Goal: Transaction & Acquisition: Purchase product/service

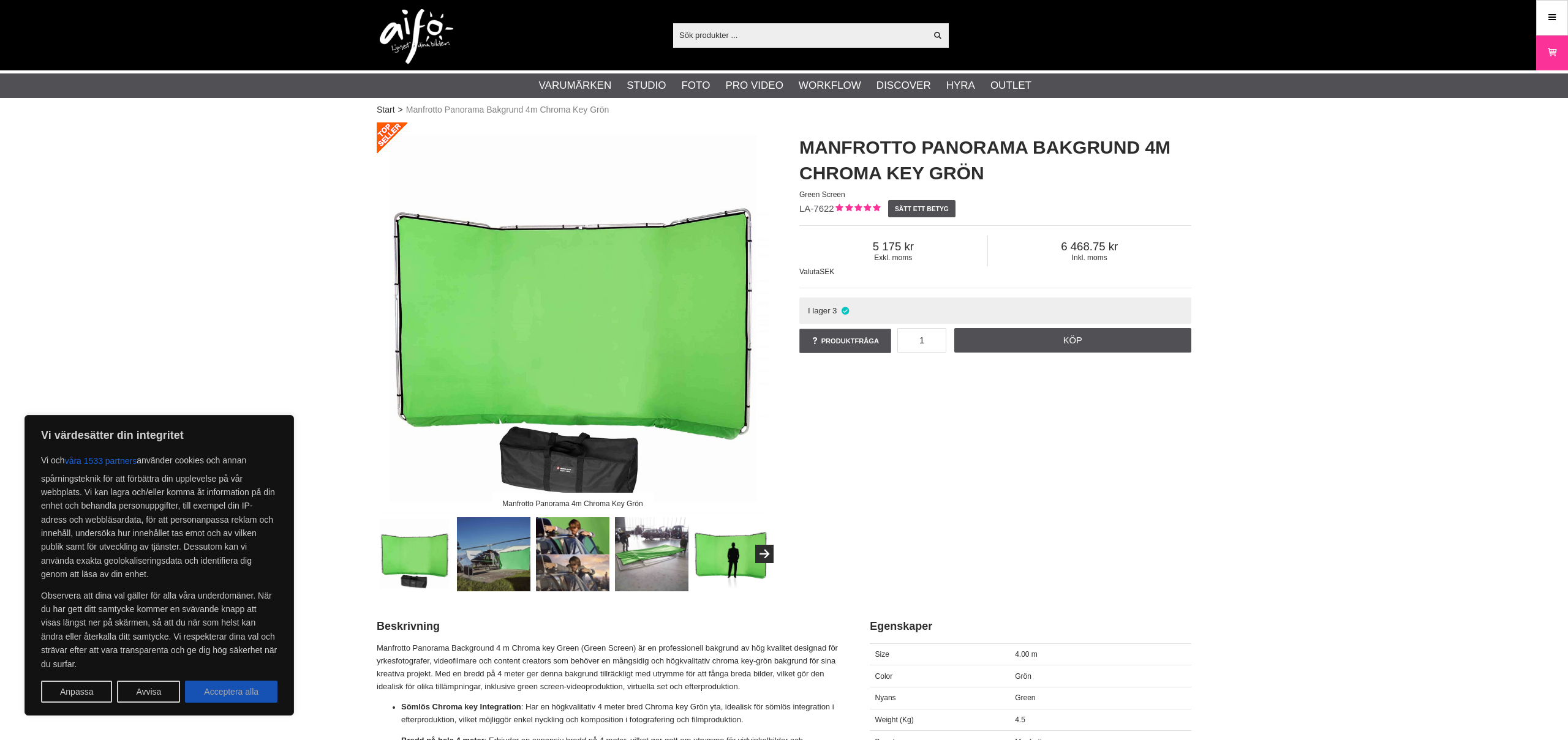
click at [236, 691] on button "Acceptera alla" at bounding box center [231, 691] width 92 height 22
checkbox input "true"
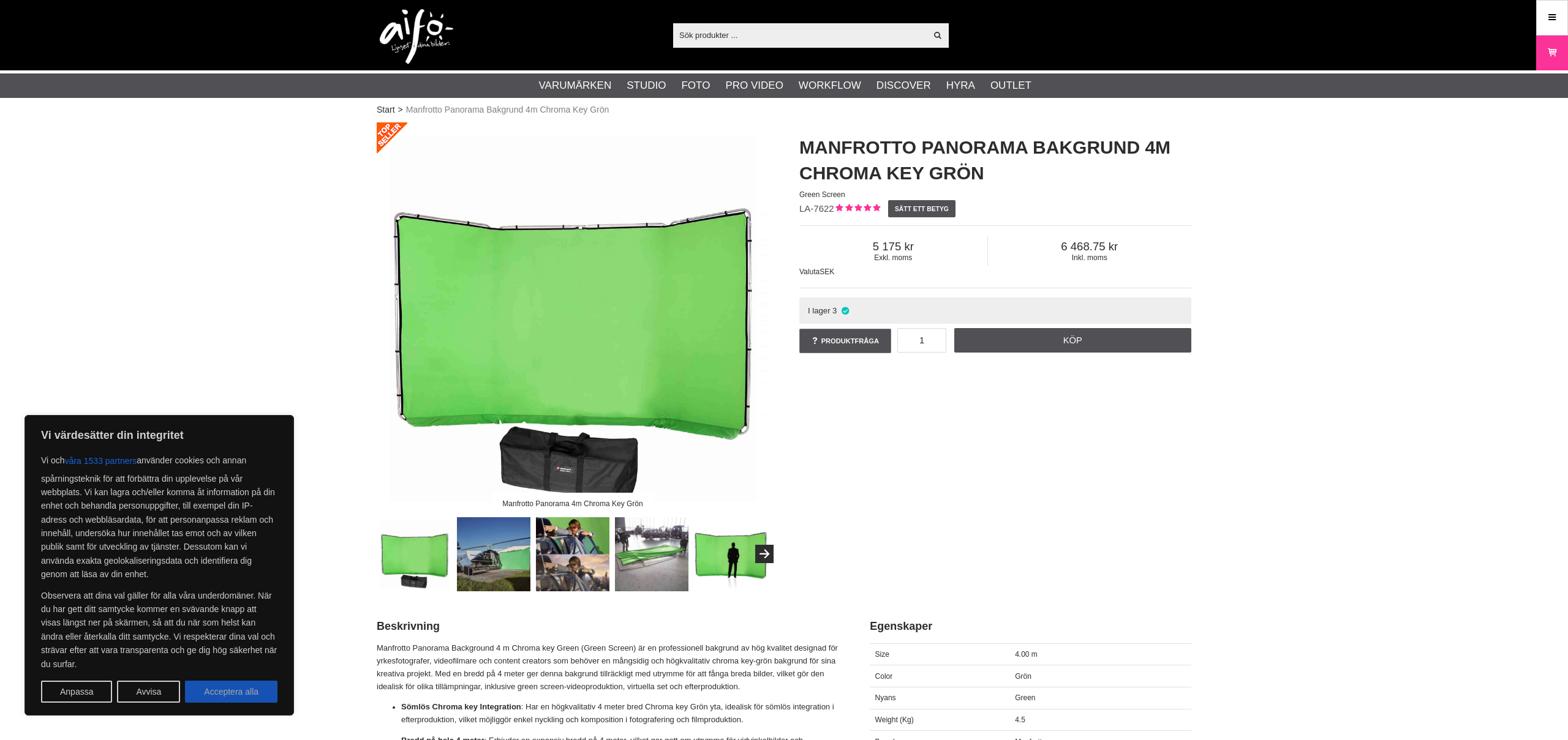
checkbox input "true"
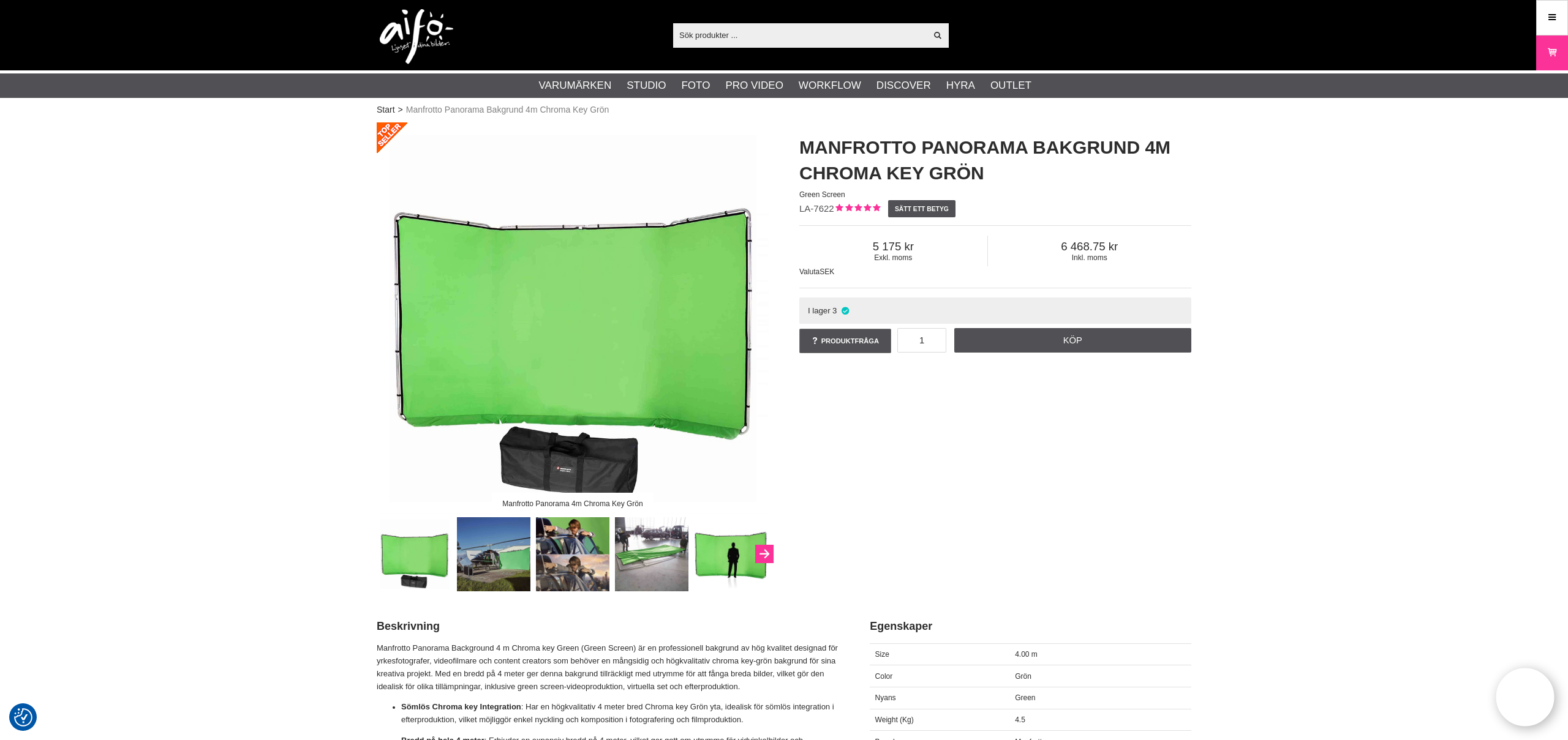
click at [766, 555] on icon "Next" at bounding box center [765, 554] width 15 height 11
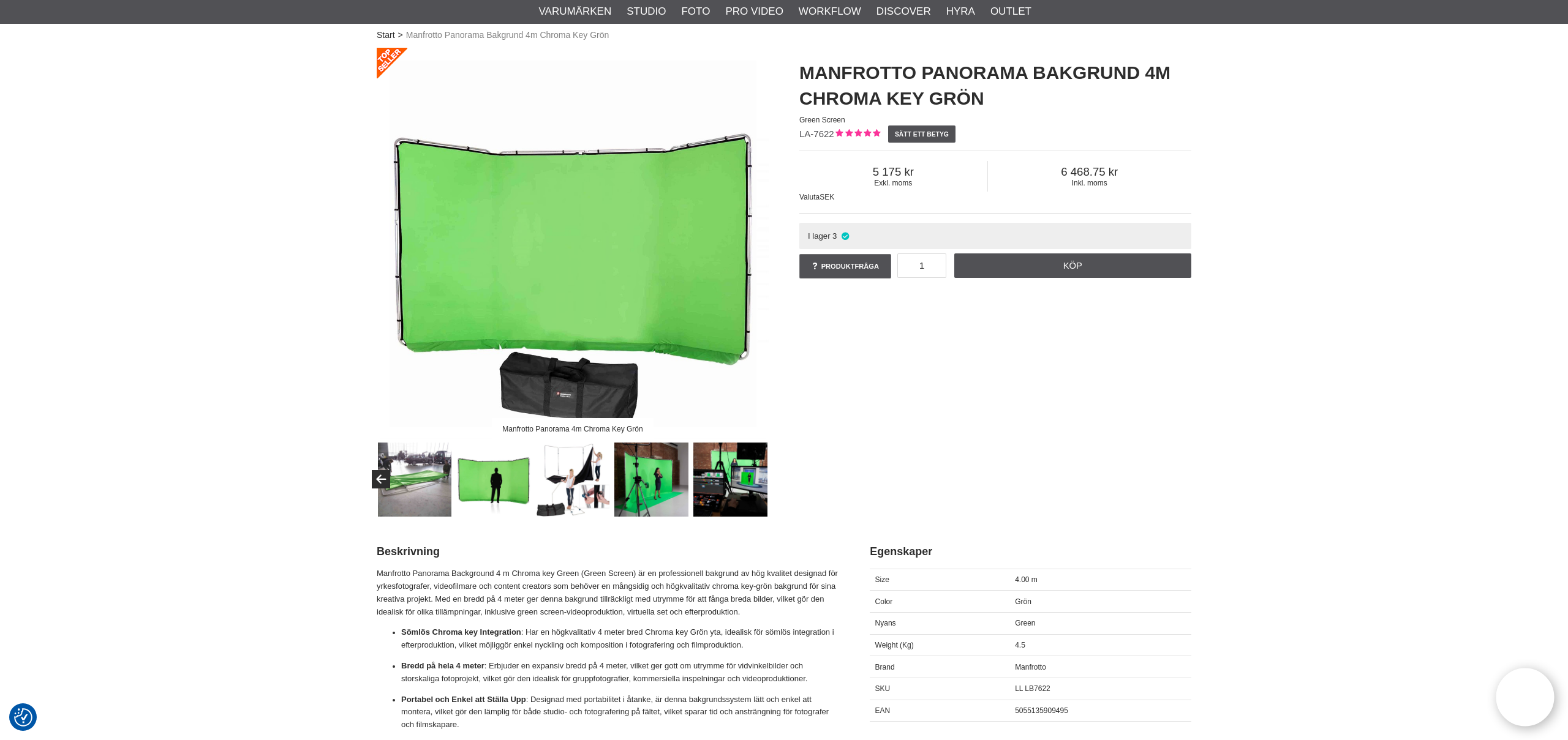
scroll to position [76, 0]
click at [586, 482] on img at bounding box center [572, 479] width 74 height 74
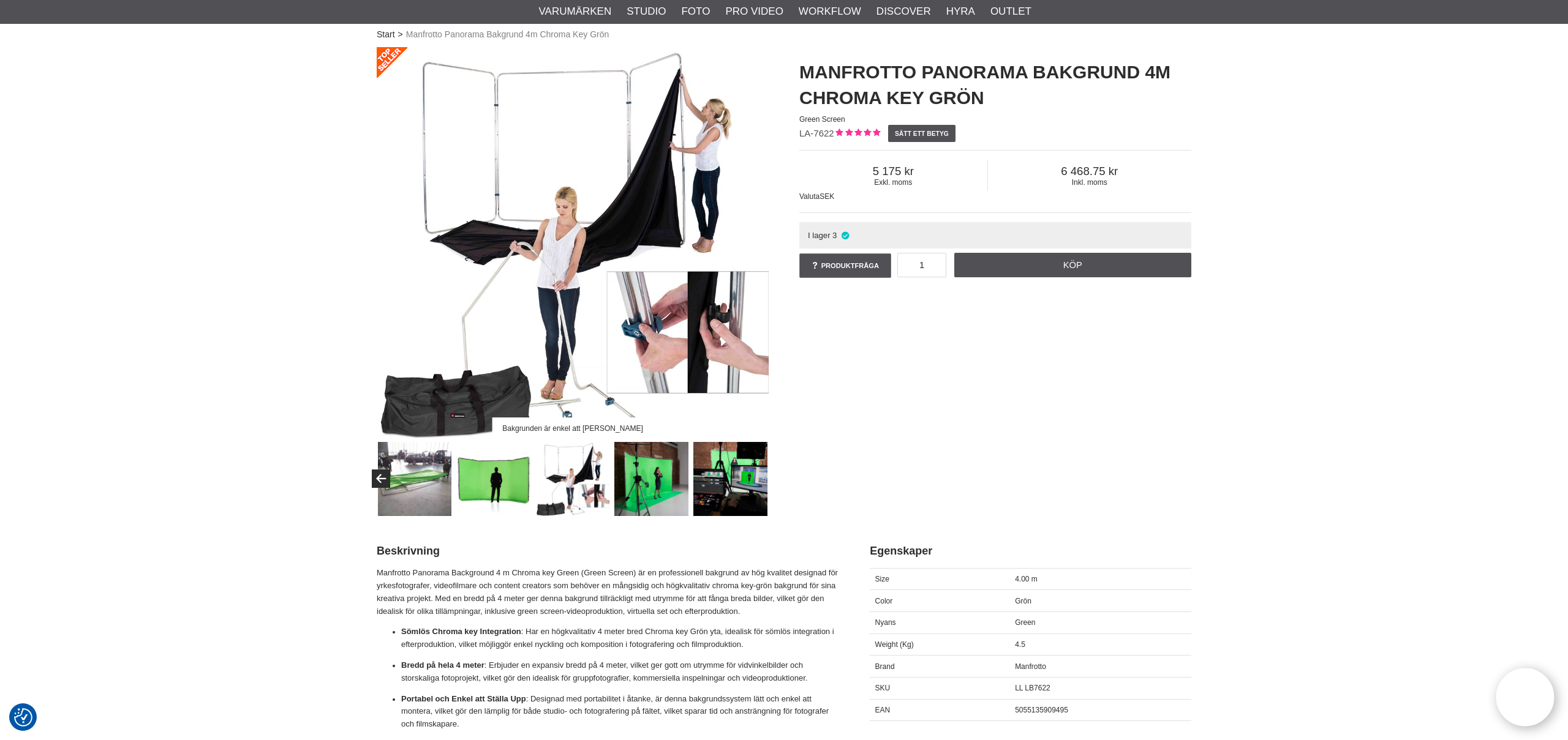
click at [677, 482] on img at bounding box center [651, 479] width 74 height 74
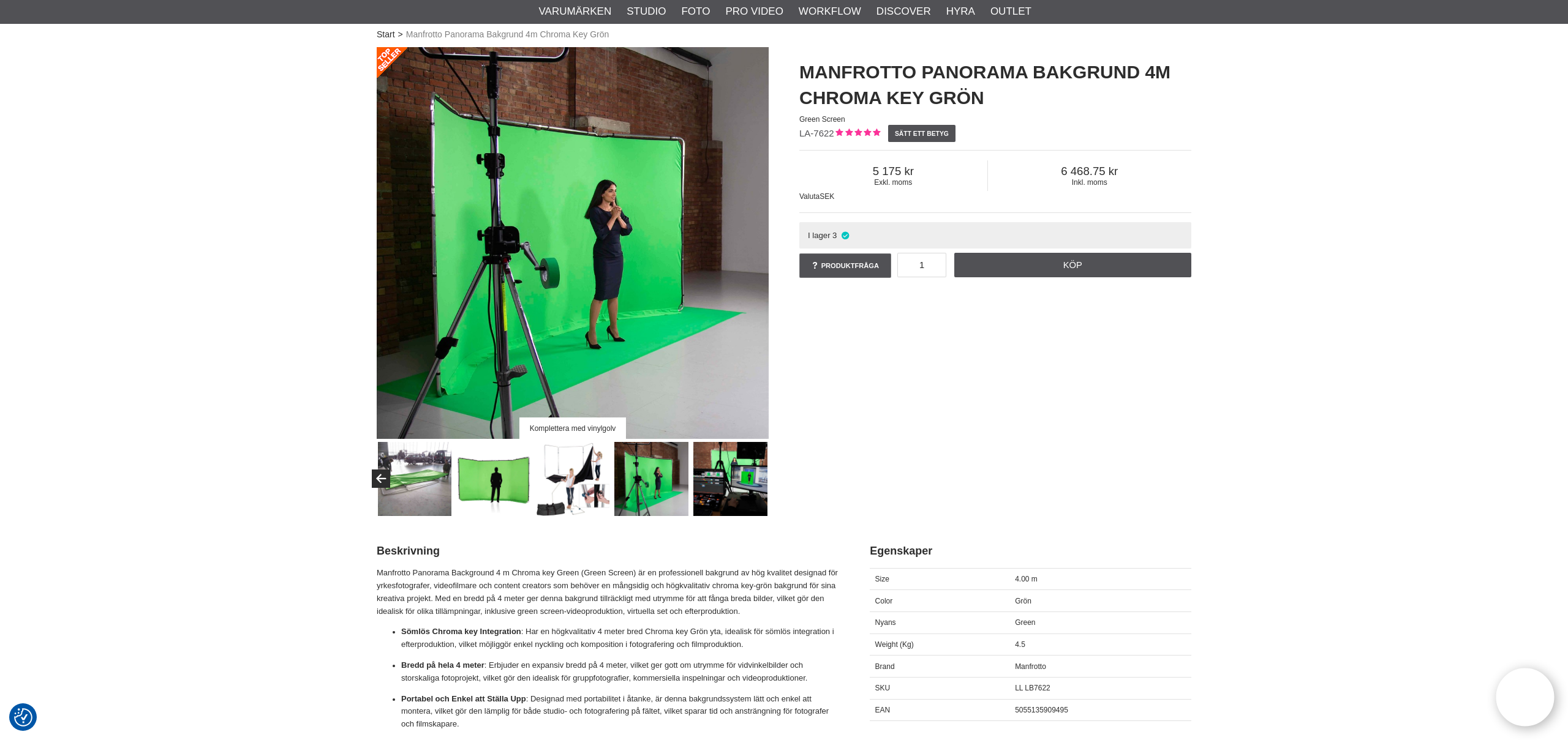
click at [727, 474] on img at bounding box center [730, 479] width 74 height 74
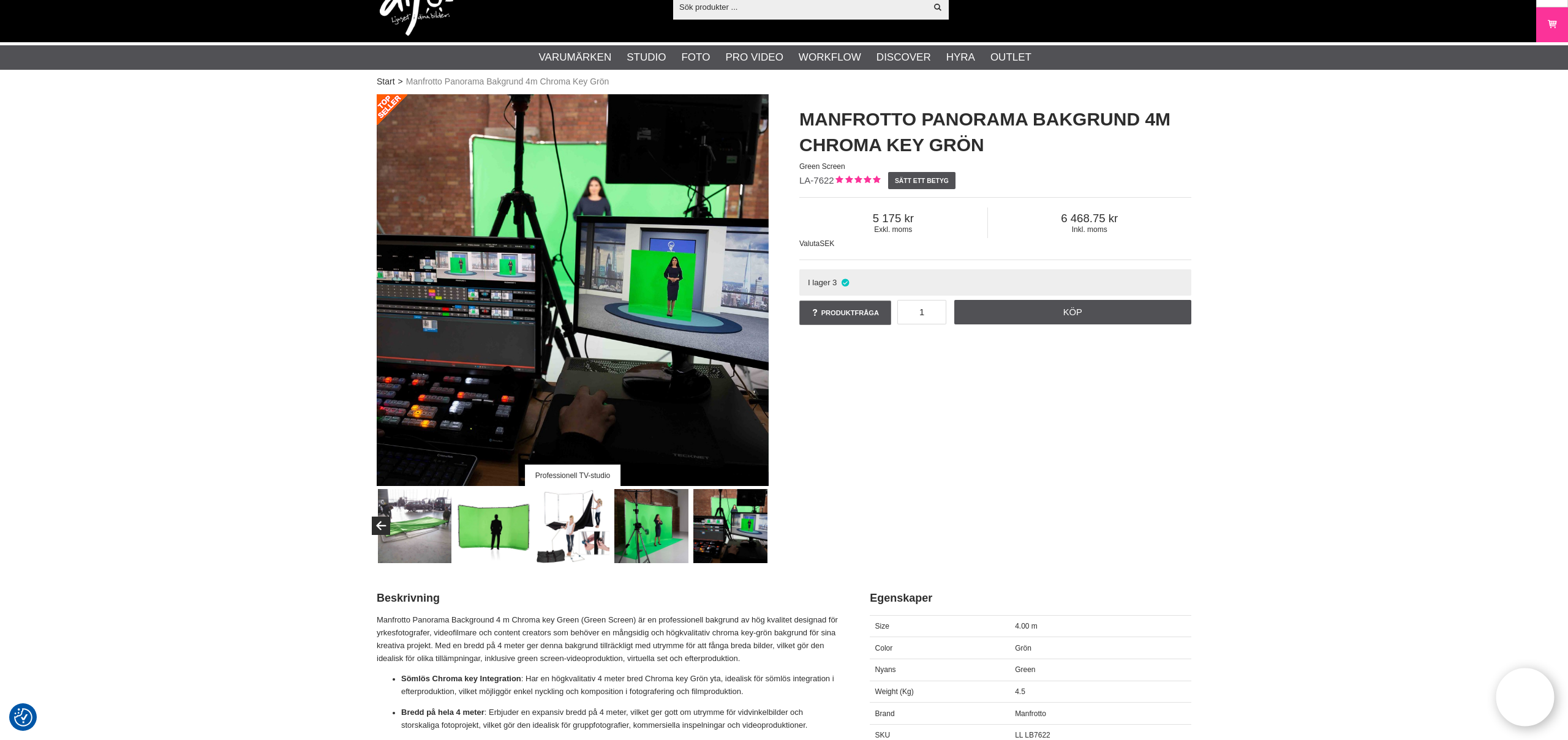
scroll to position [0, 0]
